Goal: Find specific page/section: Find specific page/section

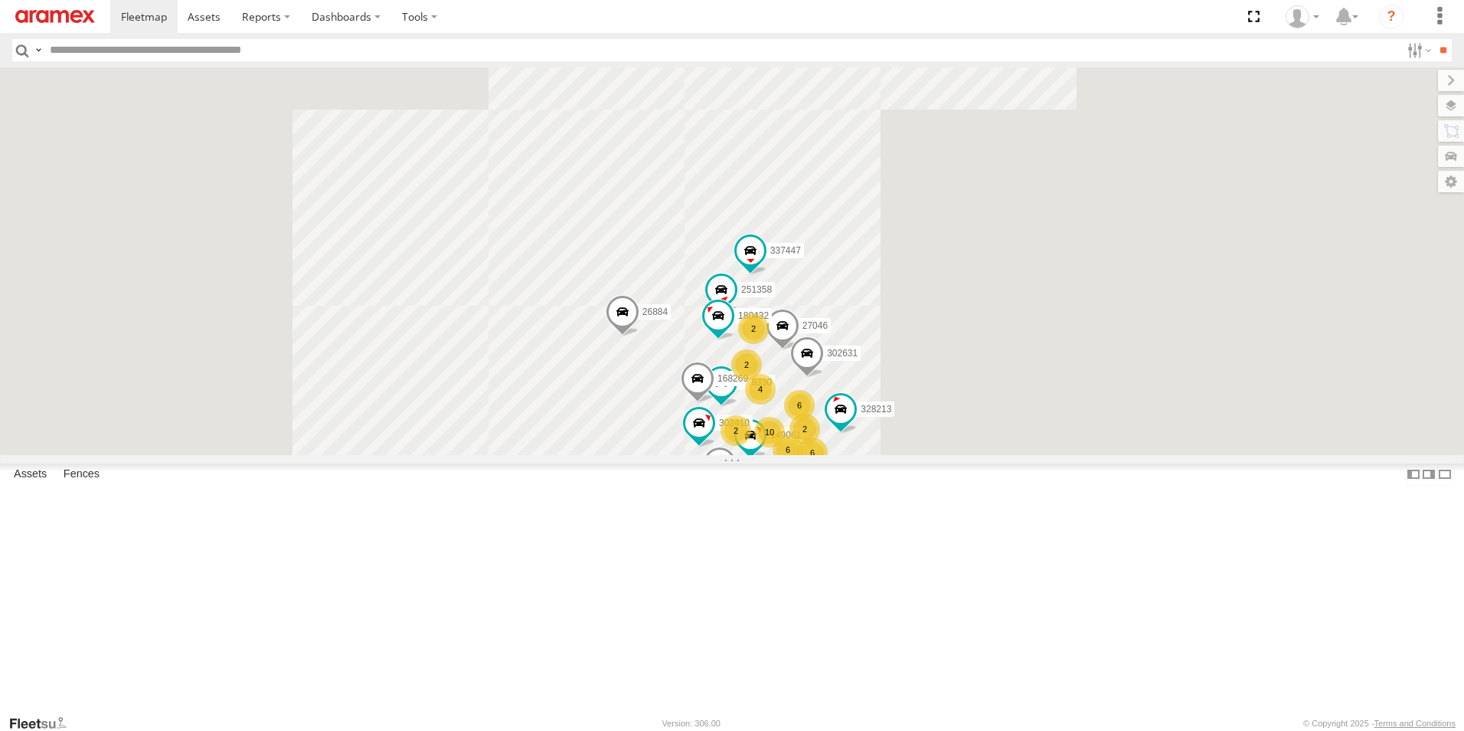
scroll to position [2198, 0]
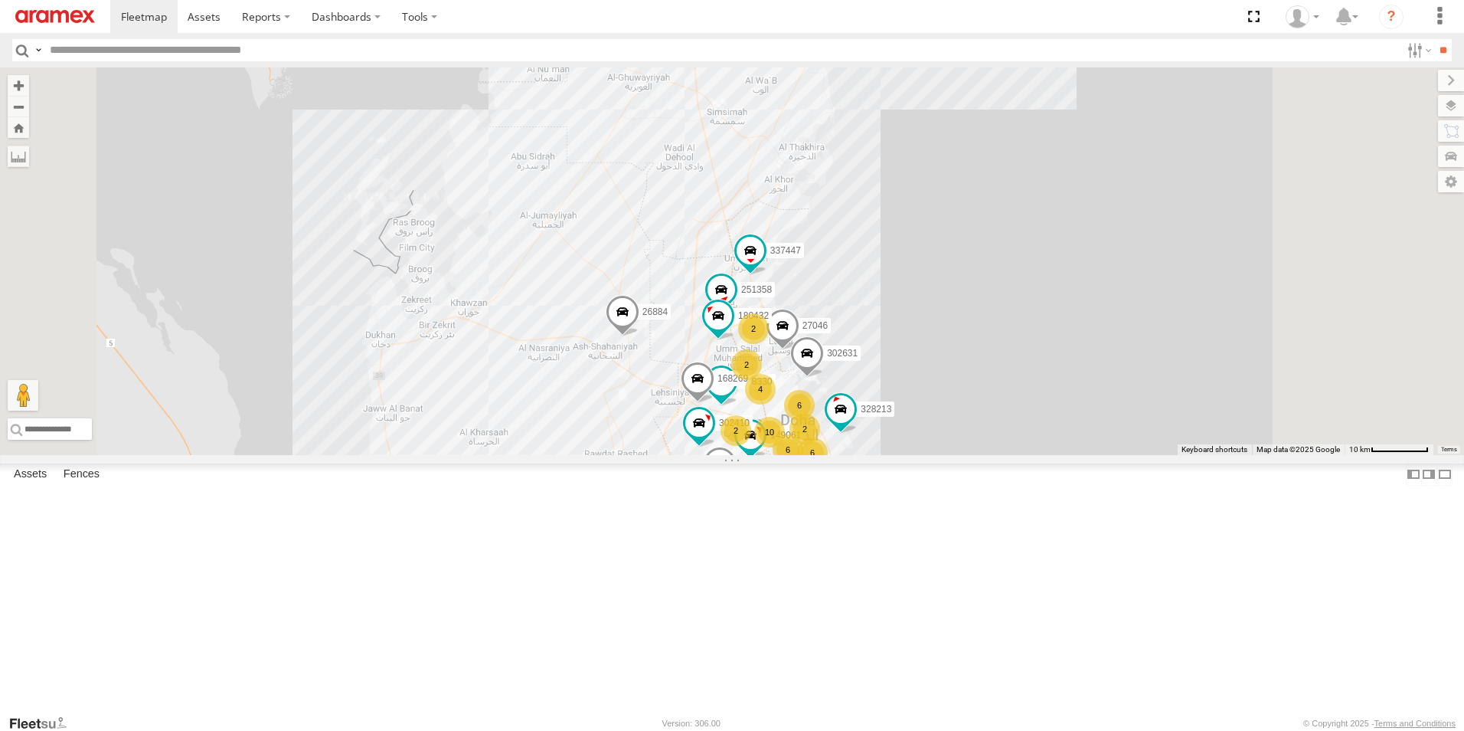
click at [0, 0] on link at bounding box center [0, 0] width 0 height 0
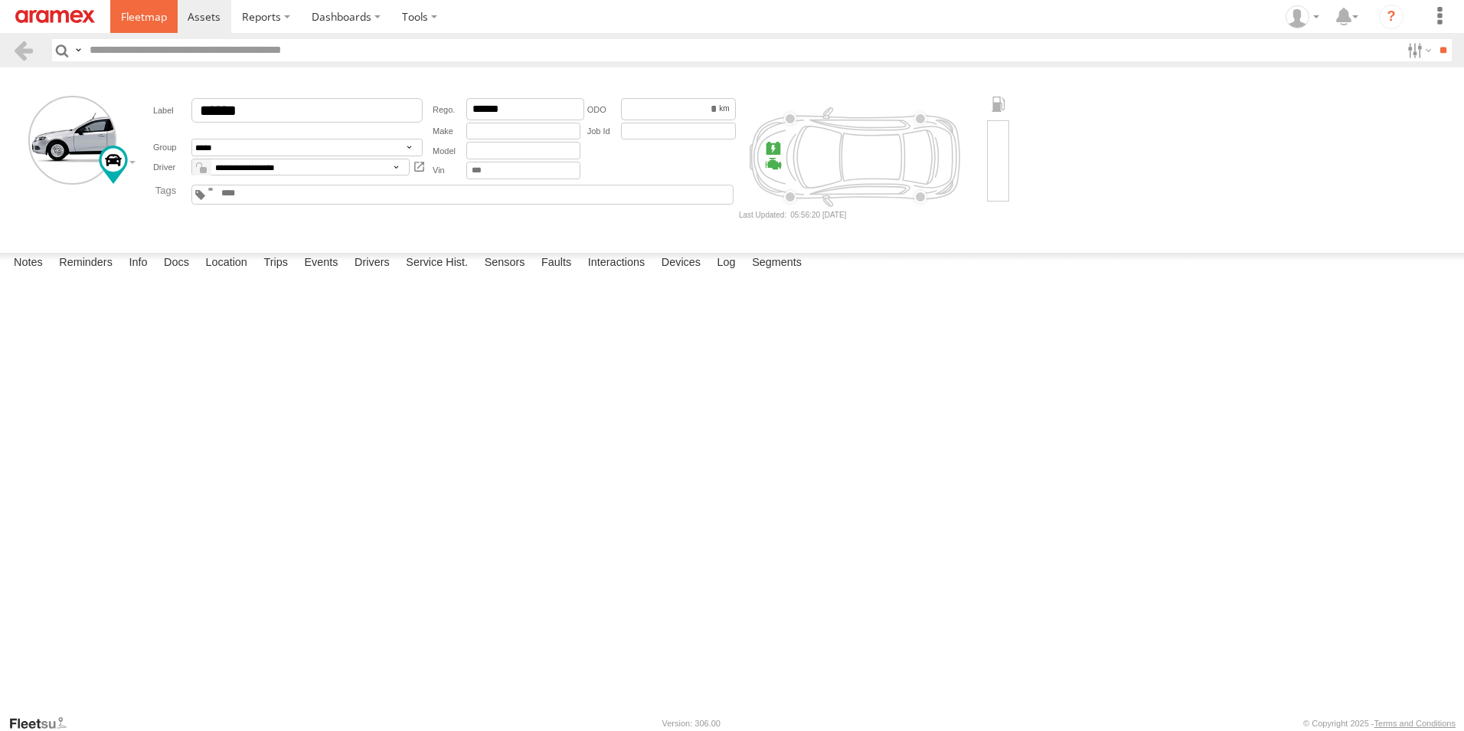
click at [125, 14] on span at bounding box center [144, 16] width 46 height 15
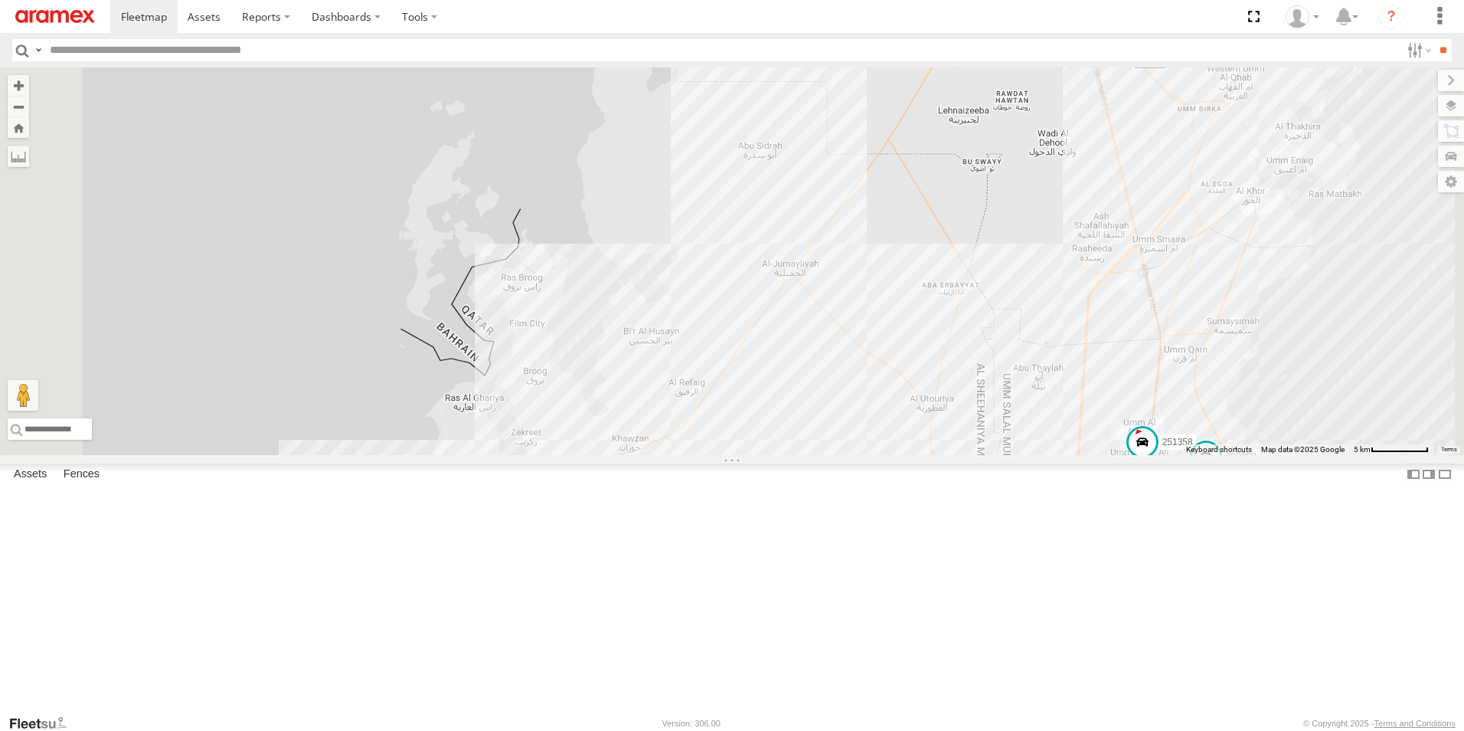
click at [325, 54] on input "text" at bounding box center [722, 50] width 1357 height 22
type input "******"
click at [1434, 39] on input "**" at bounding box center [1443, 50] width 18 height 22
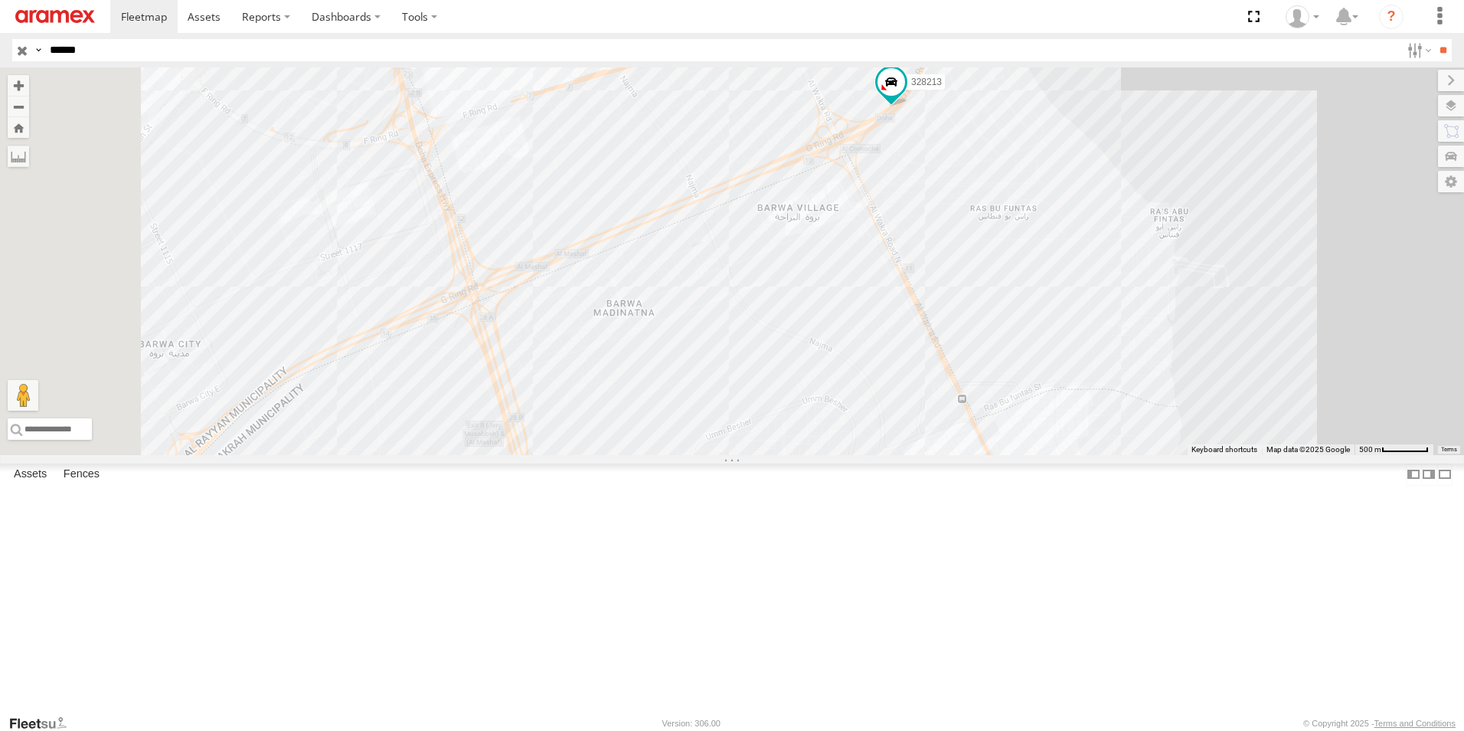
drag, startPoint x: 912, startPoint y: 572, endPoint x: 1074, endPoint y: 417, distance: 223.7
click at [1074, 417] on div "328213" at bounding box center [732, 261] width 1464 height 388
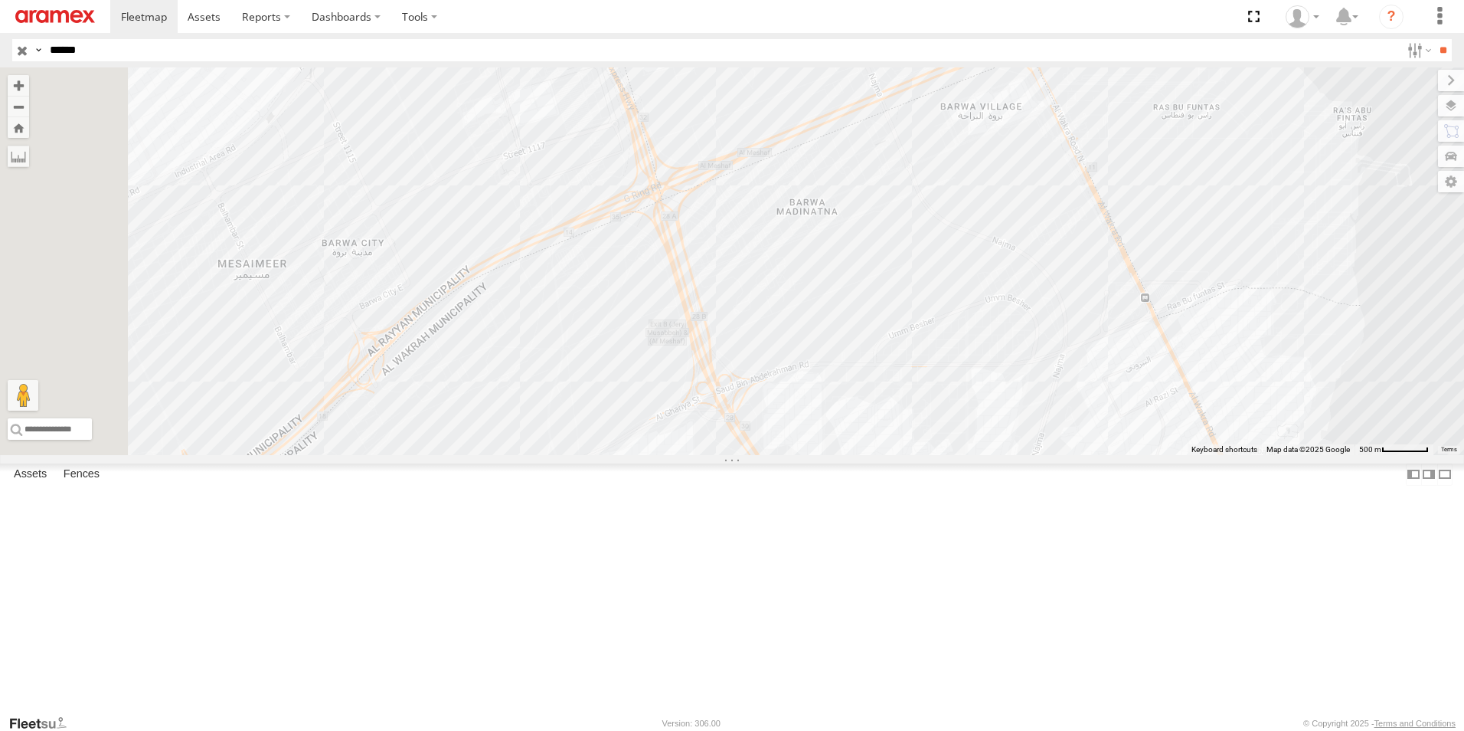
drag, startPoint x: 819, startPoint y: 446, endPoint x: 1011, endPoint y: 339, distance: 219.4
click at [1011, 339] on div "328213" at bounding box center [732, 261] width 1464 height 388
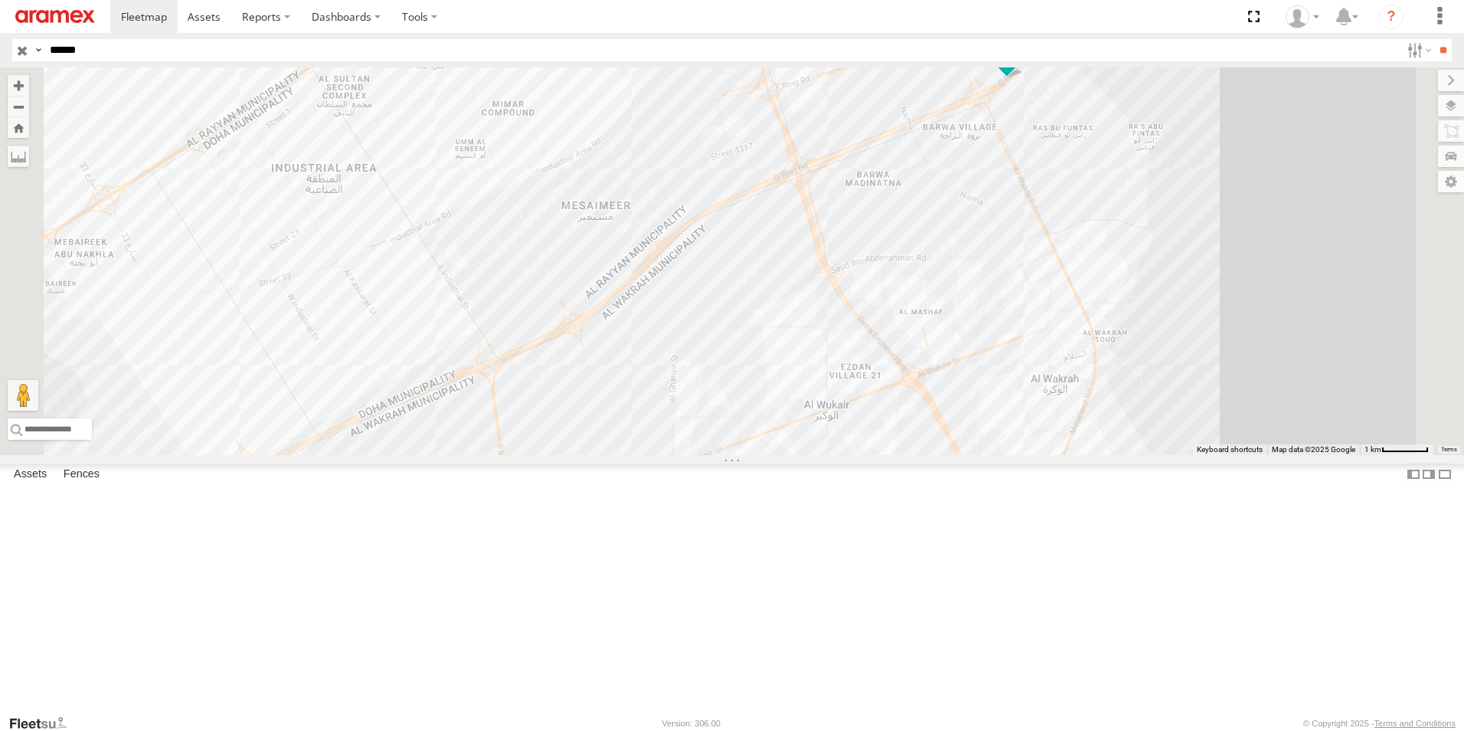
drag, startPoint x: 1016, startPoint y: 363, endPoint x: 1078, endPoint y: 333, distance: 68.8
click at [1078, 333] on div "328213" at bounding box center [732, 261] width 1464 height 388
